Goal: Check status

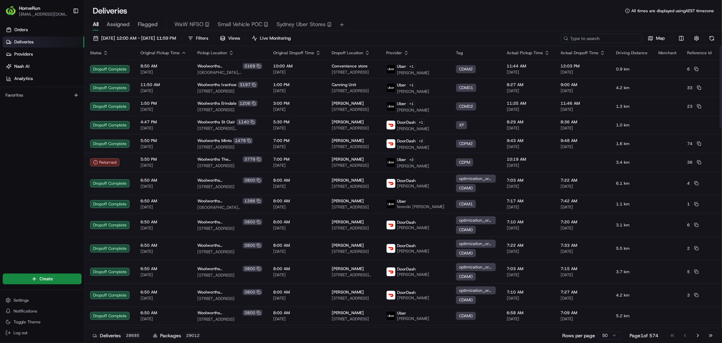
click at [600, 42] on input at bounding box center [601, 38] width 81 height 9
paste input "265451177"
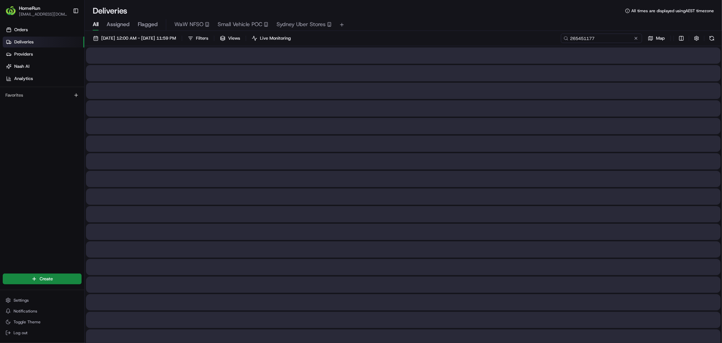
type input "265451177"
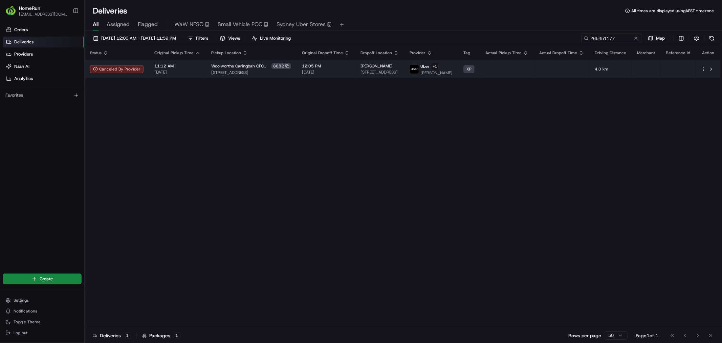
click at [528, 69] on div at bounding box center [506, 69] width 43 height 1
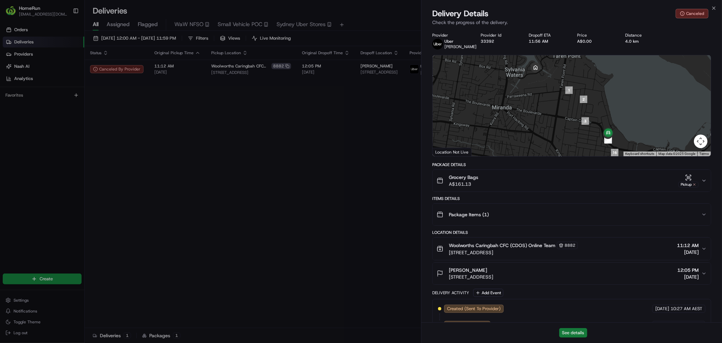
click at [569, 332] on button "See details" at bounding box center [573, 332] width 28 height 9
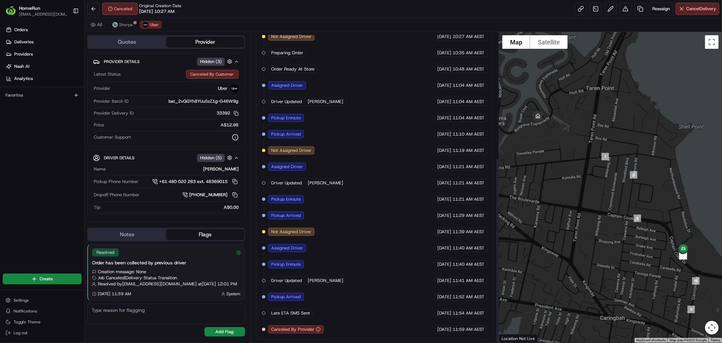
scroll to position [210, 0]
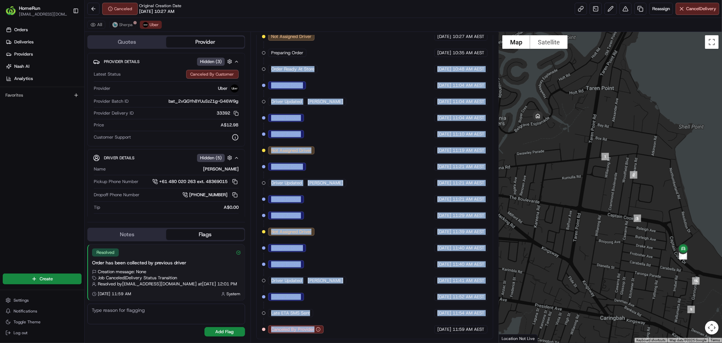
drag, startPoint x: 265, startPoint y: 62, endPoint x: 347, endPoint y: 328, distance: 278.1
click at [347, 328] on div "Created (Sent To Provider) Uber [DATE] 10:27 AM AEST Not Assigned Driver Uber […" at bounding box center [374, 174] width 225 height 317
drag, startPoint x: 347, startPoint y: 328, endPoint x: 288, endPoint y: 67, distance: 267.2
click at [288, 67] on div "Created (Sent To Provider) Uber [DATE] 10:27 AM AEST Not Assigned Driver Uber […" at bounding box center [374, 174] width 225 height 317
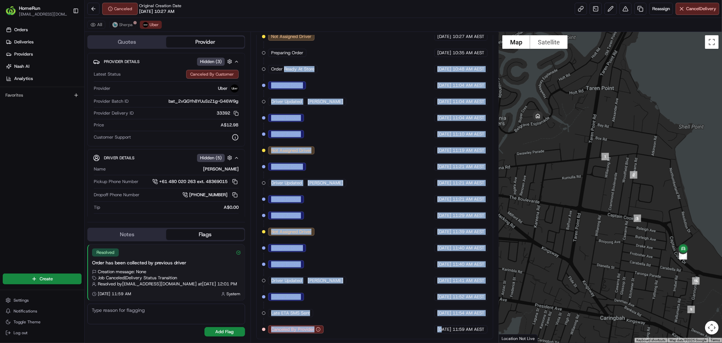
click at [287, 61] on div "Created (Sent To Provider) Uber [DATE] 10:27 AM AEST Not Assigned Driver Uber […" at bounding box center [374, 174] width 225 height 317
drag, startPoint x: 286, startPoint y: 53, endPoint x: 327, endPoint y: 332, distance: 281.6
click at [327, 332] on div "Created (Sent To Provider) Uber [DATE] 10:27 AM AEST Not Assigned Driver Uber […" at bounding box center [374, 174] width 225 height 317
drag, startPoint x: 269, startPoint y: 56, endPoint x: 481, endPoint y: 328, distance: 344.5
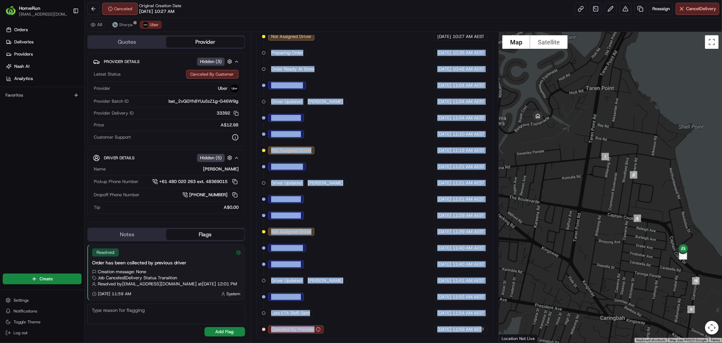
click at [481, 328] on div "Created (Sent To Provider) Uber [DATE] 10:27 AM AEST Not Assigned Driver Uber […" at bounding box center [374, 174] width 225 height 317
click at [481, 328] on span "11:59 AM AEST" at bounding box center [469, 329] width 32 height 6
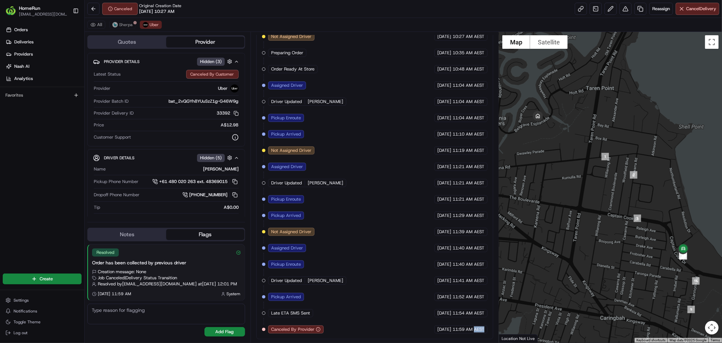
click at [481, 328] on span "11:59 AM AEST" at bounding box center [469, 329] width 32 height 6
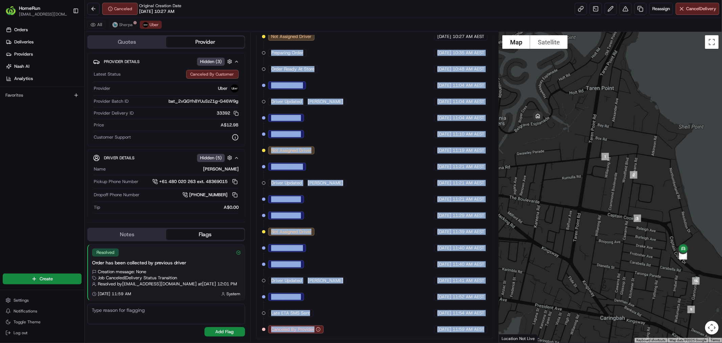
drag, startPoint x: 481, startPoint y: 328, endPoint x: 275, endPoint y: 46, distance: 348.6
click at [275, 46] on div "Created (Sent To Provider) Uber [DATE] 10:27 AM AEST Not Assigned Driver Uber […" at bounding box center [374, 174] width 225 height 317
drag, startPoint x: 275, startPoint y: 46, endPoint x: 490, endPoint y: 338, distance: 362.4
click at [490, 338] on div "Created (Sent To Provider) Uber [DATE] 10:27 AM AEST Not Assigned Driver Uber […" at bounding box center [374, 174] width 237 height 328
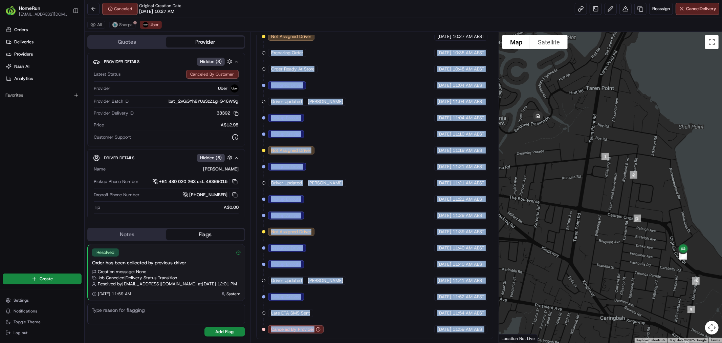
click at [480, 328] on span "11:59 AM AEST" at bounding box center [469, 329] width 32 height 6
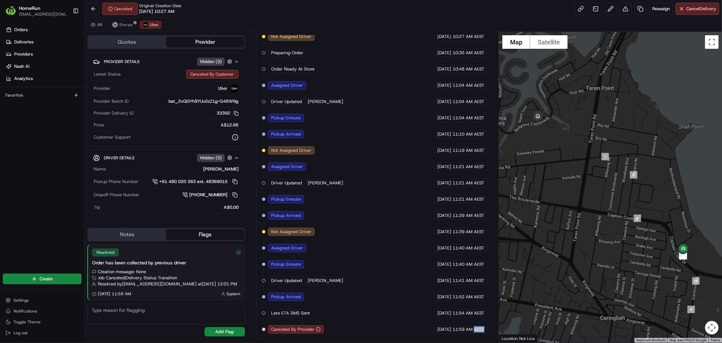
click at [480, 328] on span "11:59 AM AEST" at bounding box center [469, 329] width 32 height 6
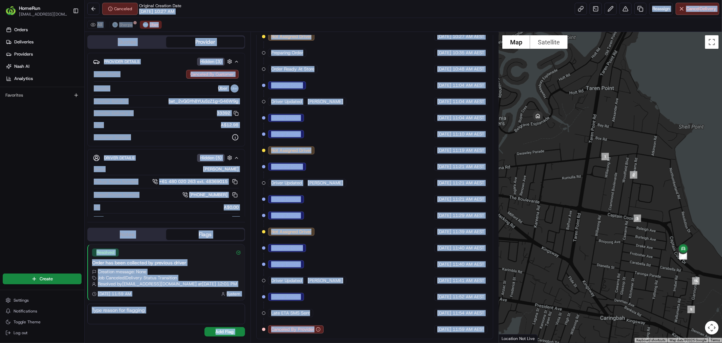
scroll to position [0, 0]
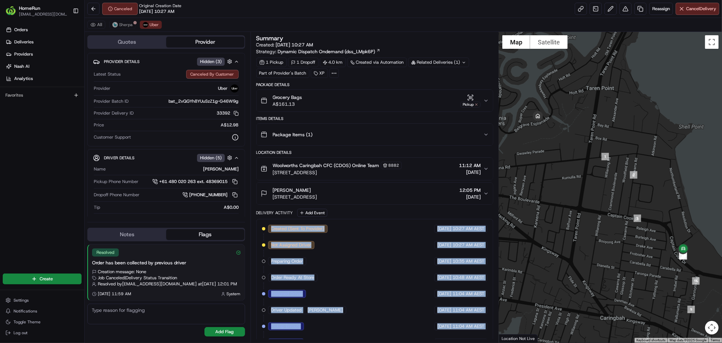
drag, startPoint x: 480, startPoint y: 328, endPoint x: 271, endPoint y: 221, distance: 234.4
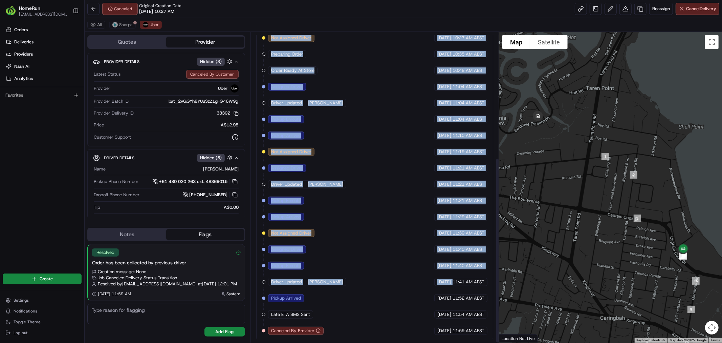
scroll to position [210, 0]
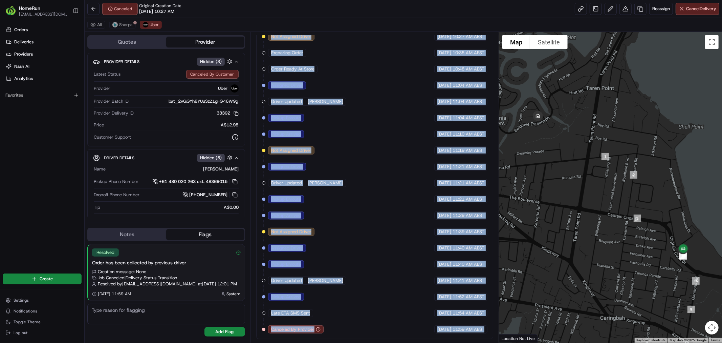
drag, startPoint x: 271, startPoint y: 221, endPoint x: 478, endPoint y: 330, distance: 233.8
click at [478, 330] on div "Created (Sent To Provider) Uber [DATE] 10:27 AM AEST Not Assigned Driver Uber […" at bounding box center [374, 174] width 237 height 328
click at [478, 330] on span "11:59 AM AEST" at bounding box center [469, 329] width 32 height 6
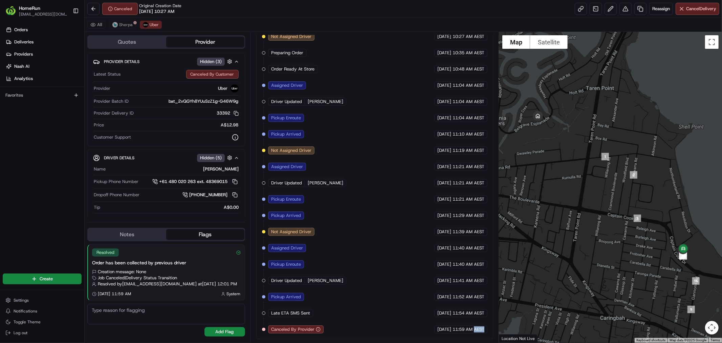
click at [478, 330] on span "11:59 AM AEST" at bounding box center [469, 329] width 32 height 6
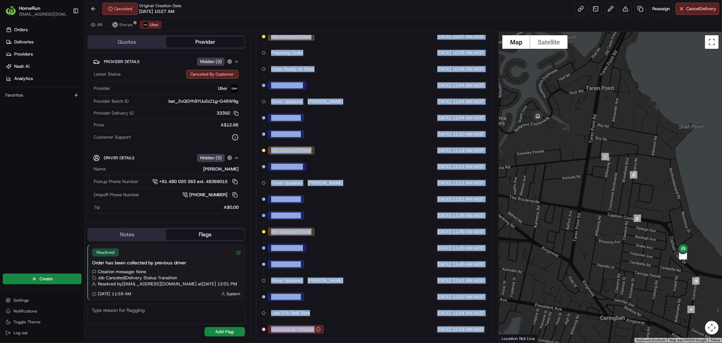
scroll to position [0, 0]
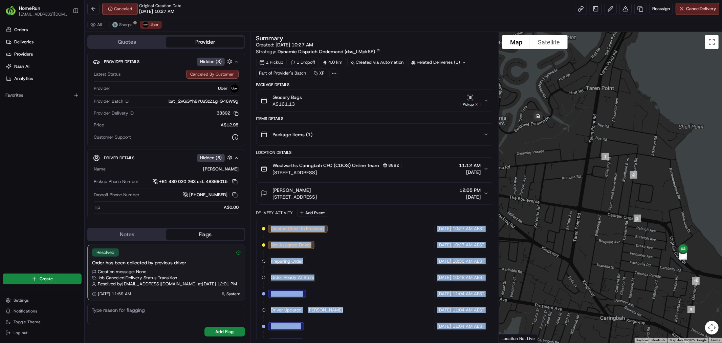
drag, startPoint x: 478, startPoint y: 330, endPoint x: 282, endPoint y: 225, distance: 222.7
click at [282, 225] on div "Created (Sent To Provider)" at bounding box center [298, 228] width 60 height 8
